Goal: Navigation & Orientation: Find specific page/section

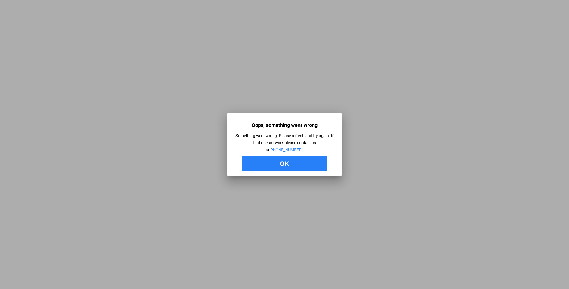
click at [275, 163] on button "Ok" at bounding box center [284, 163] width 85 height 15
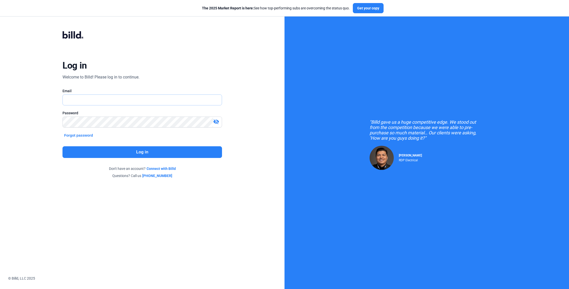
click at [93, 102] on input "text" at bounding box center [142, 100] width 159 height 10
type input "[PERSON_NAME][EMAIL_ADDRESS][DOMAIN_NAME]"
click at [107, 155] on button "Log in" at bounding box center [141, 152] width 159 height 12
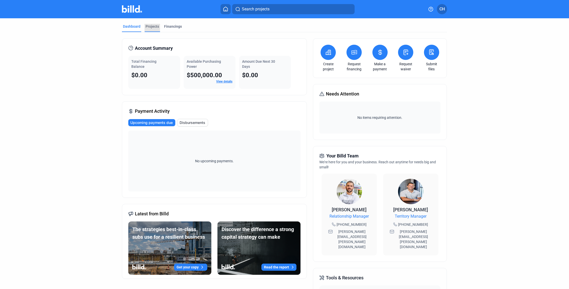
click at [151, 26] on div "Projects" at bounding box center [151, 26] width 13 height 5
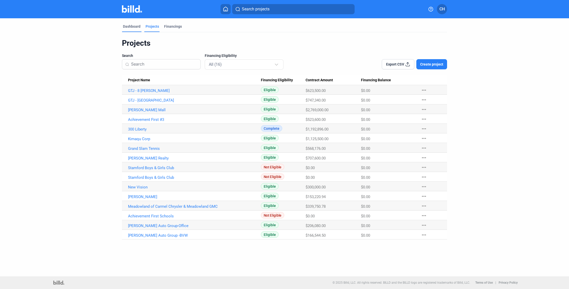
click at [132, 26] on div "Dashboard" at bounding box center [132, 26] width 18 height 5
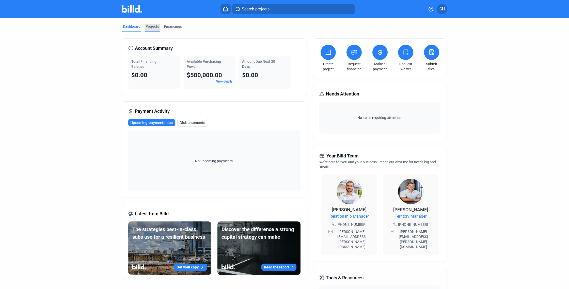
click at [154, 27] on div "Projects" at bounding box center [151, 26] width 13 height 5
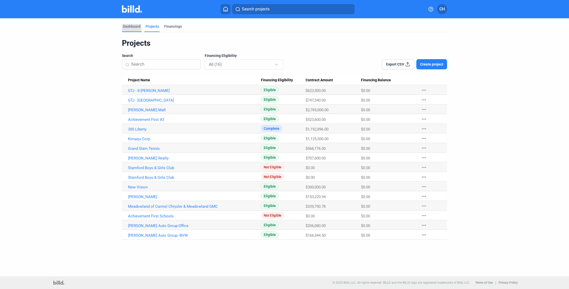
click at [133, 29] on div "Dashboard" at bounding box center [132, 28] width 20 height 8
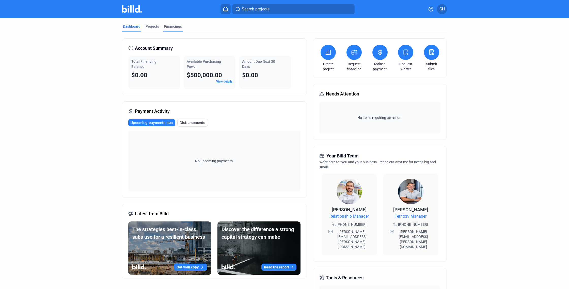
click at [167, 27] on div "Financings" at bounding box center [173, 26] width 18 height 5
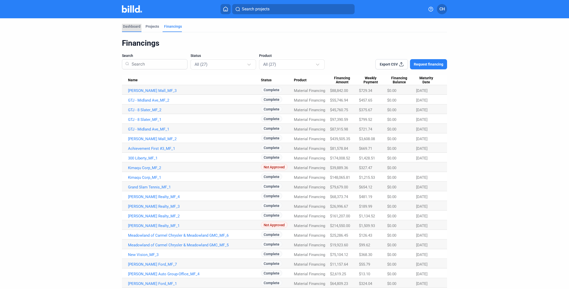
click at [125, 26] on div "Dashboard" at bounding box center [132, 26] width 18 height 5
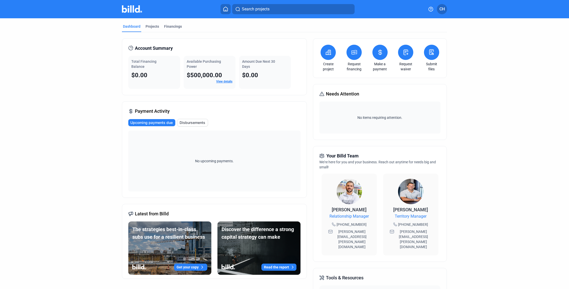
click at [235, 116] on div "Payment Activity Upcoming payments due Disbursements No upcoming payments." at bounding box center [214, 149] width 185 height 96
click at [349, 185] on img at bounding box center [348, 191] width 25 height 25
click at [128, 9] on img at bounding box center [132, 8] width 20 height 7
click at [153, 26] on div "Projects" at bounding box center [151, 26] width 13 height 5
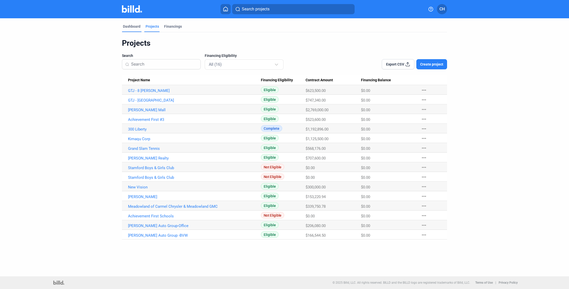
click at [131, 27] on div "Dashboard" at bounding box center [132, 26] width 18 height 5
